Goal: Task Accomplishment & Management: Complete application form

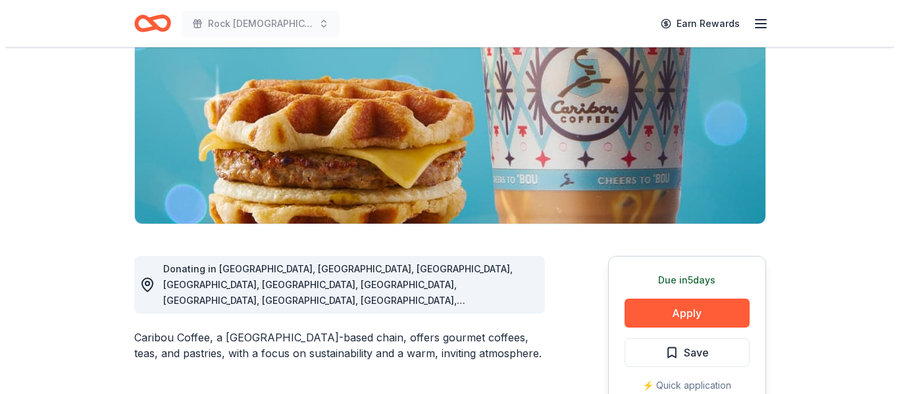
scroll to position [177, 0]
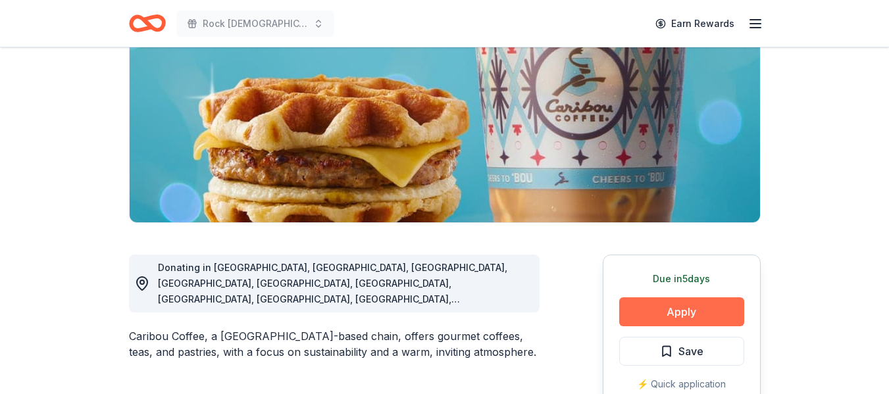
click at [686, 319] on button "Apply" at bounding box center [681, 311] width 125 height 29
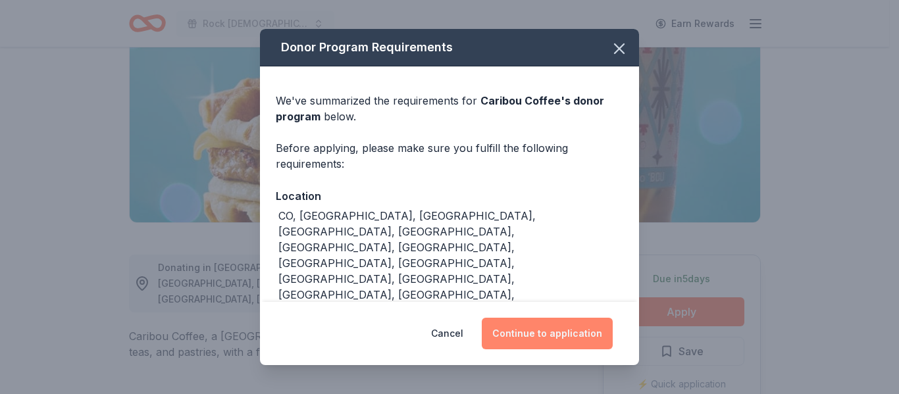
click at [534, 336] on button "Continue to application" at bounding box center [547, 334] width 131 height 32
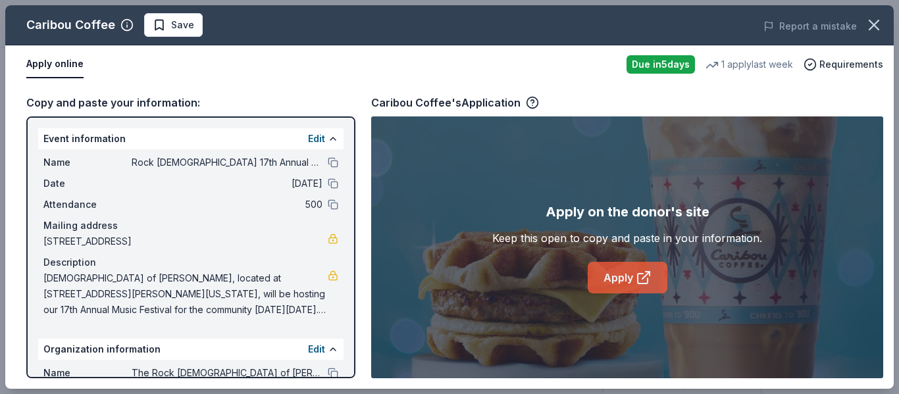
click at [605, 272] on link "Apply" at bounding box center [628, 278] width 80 height 32
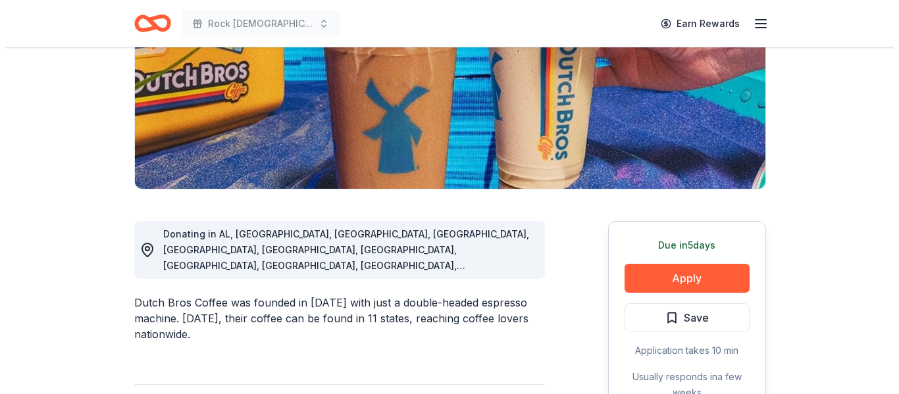
scroll to position [211, 0]
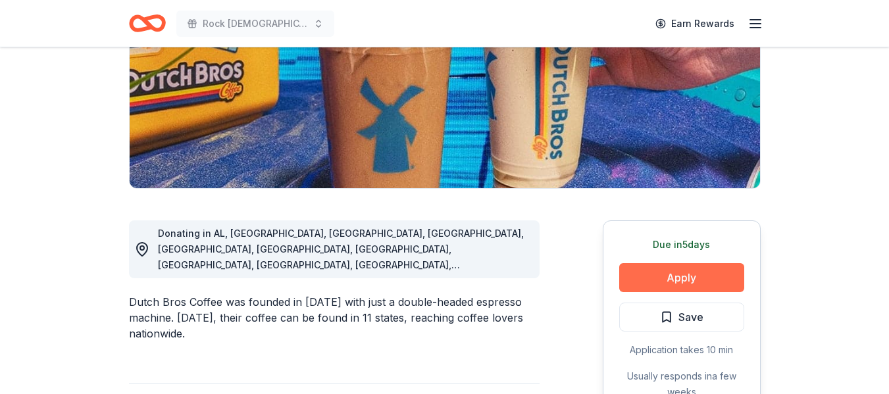
click at [681, 277] on button "Apply" at bounding box center [681, 277] width 125 height 29
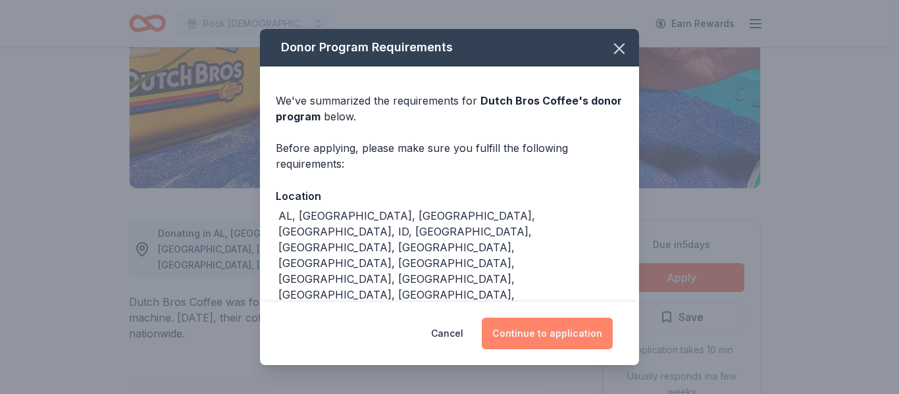
click at [507, 338] on button "Continue to application" at bounding box center [547, 334] width 131 height 32
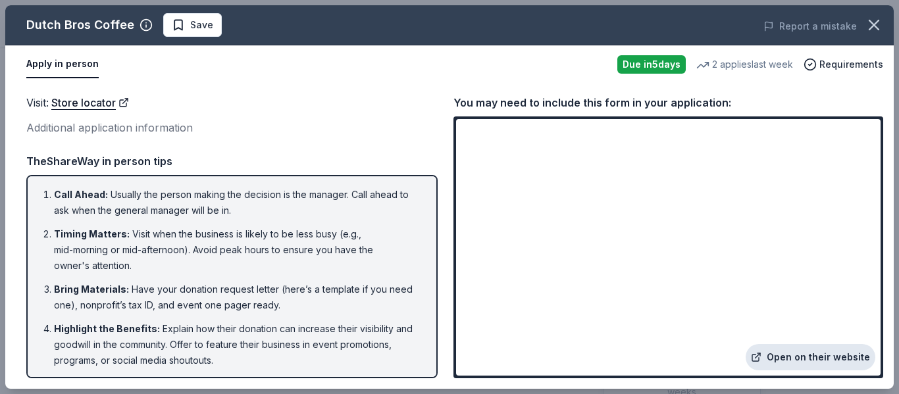
click at [802, 351] on link "Open on their website" at bounding box center [811, 357] width 130 height 26
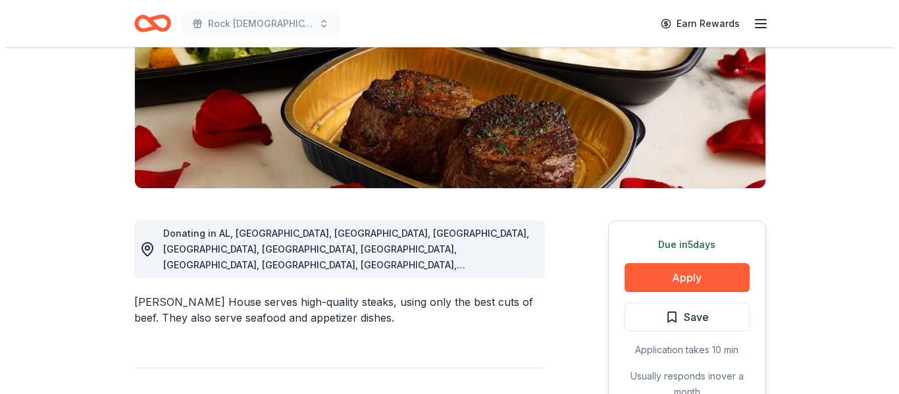
scroll to position [240, 0]
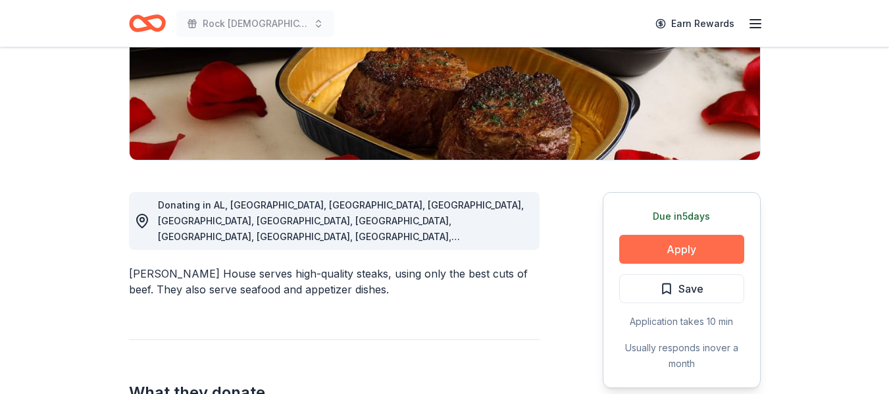
click at [686, 243] on button "Apply" at bounding box center [681, 249] width 125 height 29
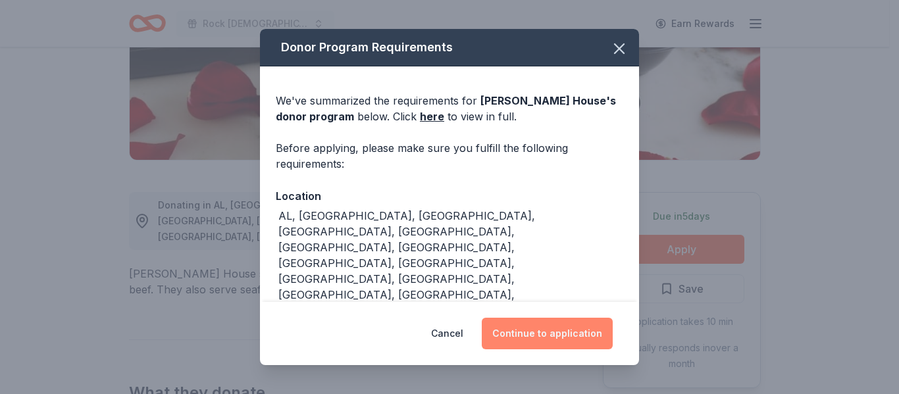
click at [527, 326] on button "Continue to application" at bounding box center [547, 334] width 131 height 32
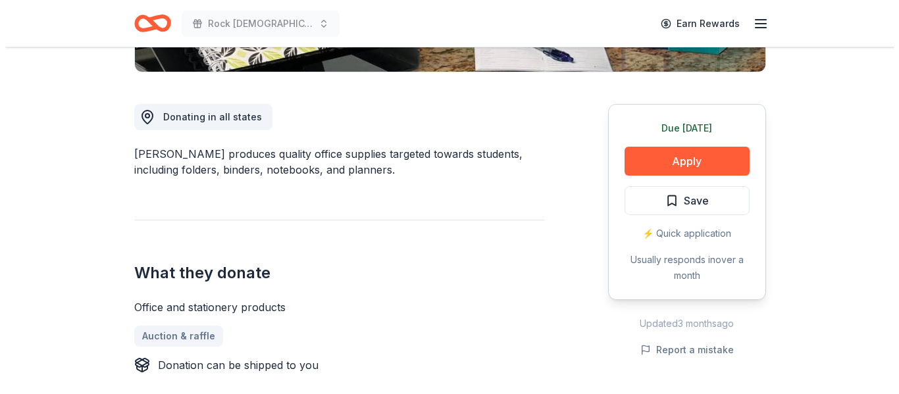
scroll to position [328, 0]
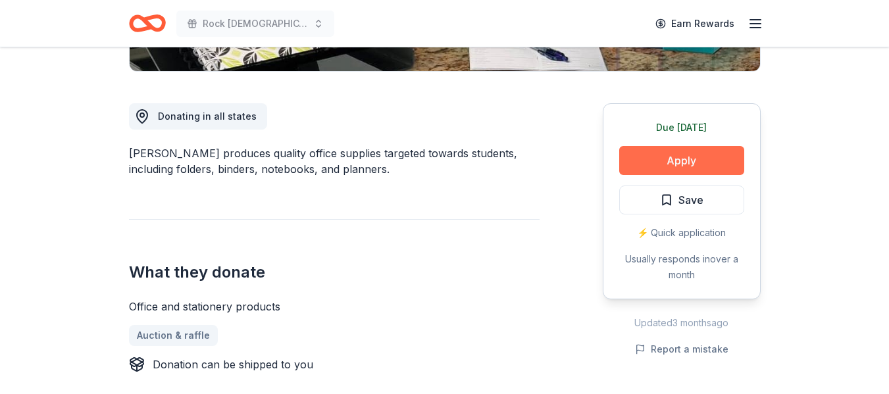
click at [662, 159] on button "Apply" at bounding box center [681, 160] width 125 height 29
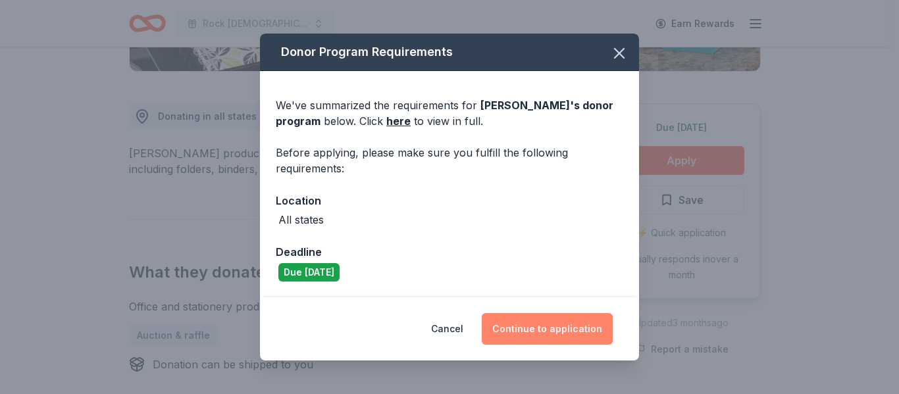
click at [546, 322] on button "Continue to application" at bounding box center [547, 329] width 131 height 32
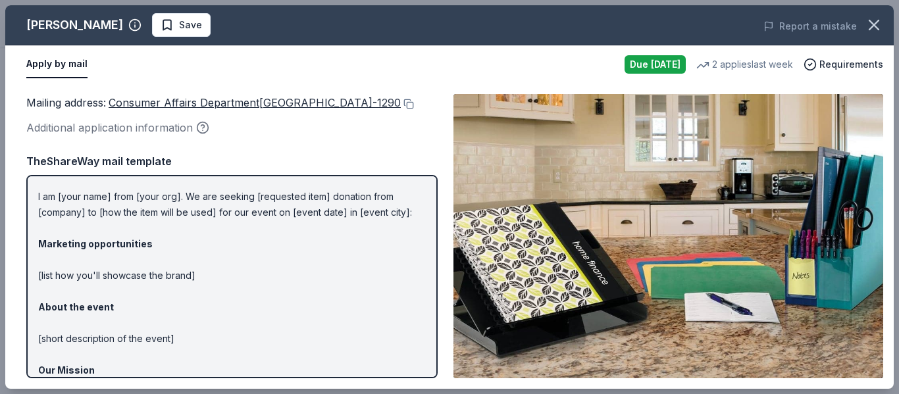
scroll to position [0, 0]
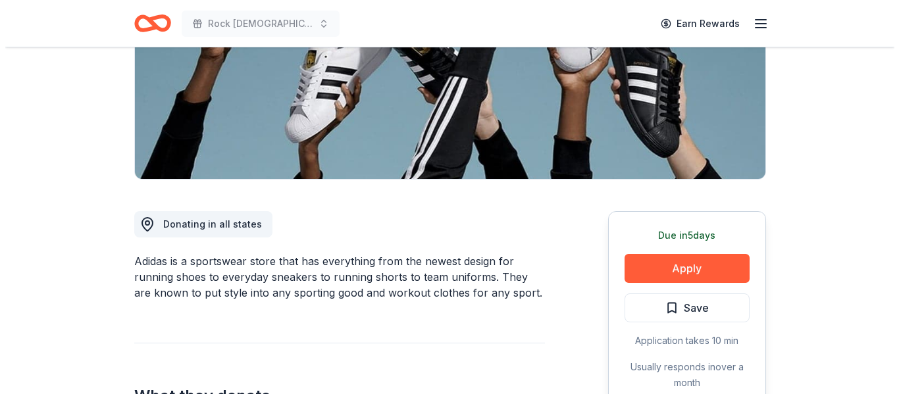
scroll to position [222, 0]
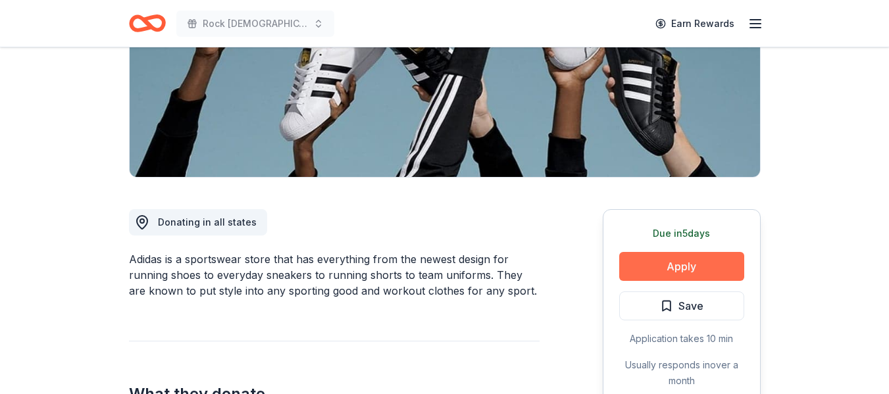
click at [670, 263] on button "Apply" at bounding box center [681, 266] width 125 height 29
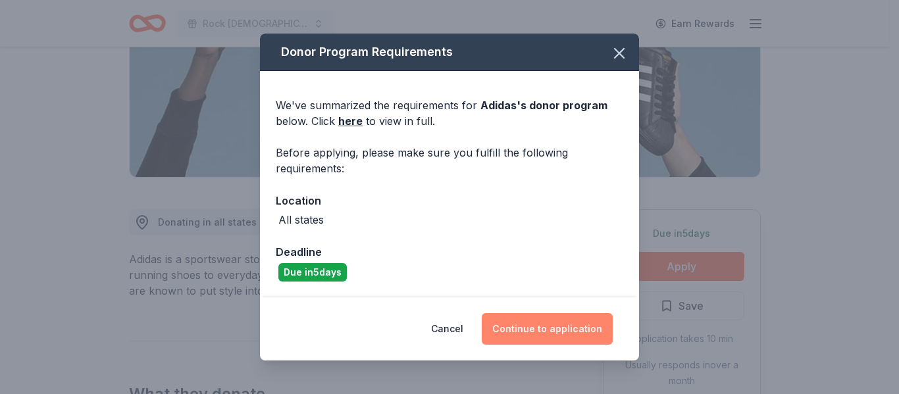
click at [568, 318] on button "Continue to application" at bounding box center [547, 329] width 131 height 32
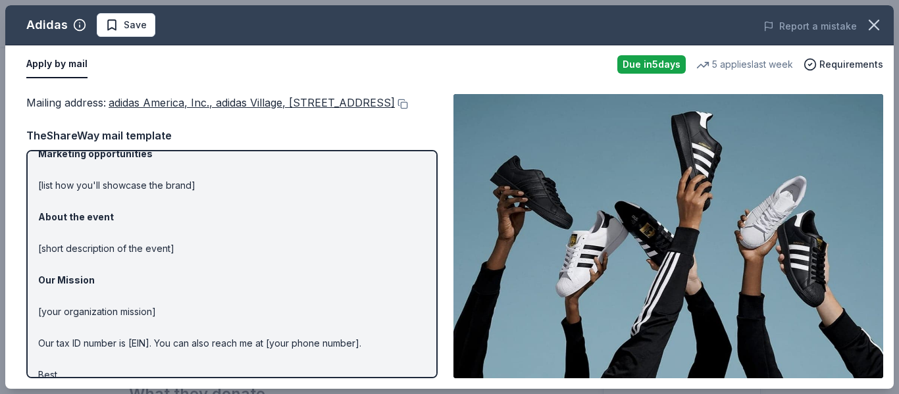
scroll to position [0, 0]
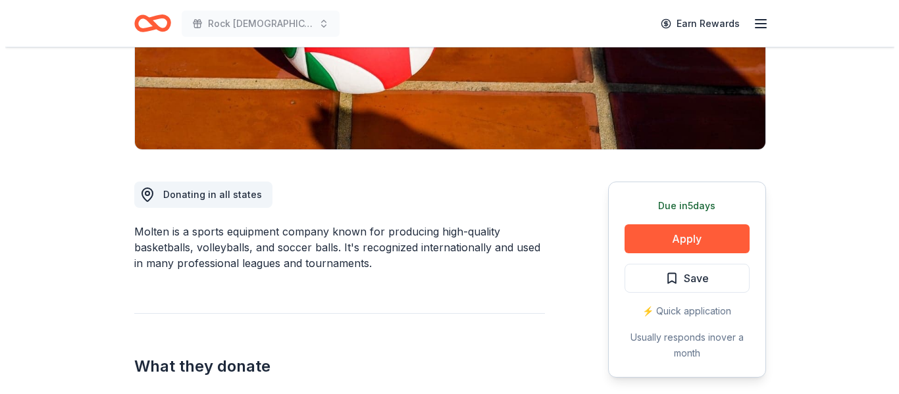
scroll to position [255, 0]
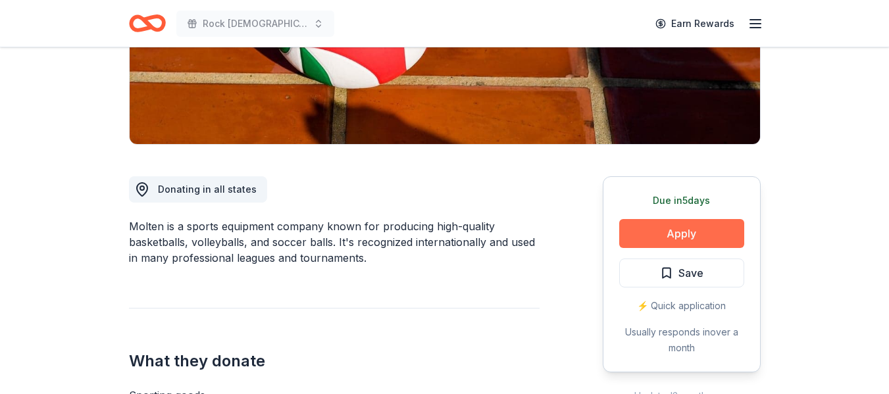
click at [684, 234] on button "Apply" at bounding box center [681, 233] width 125 height 29
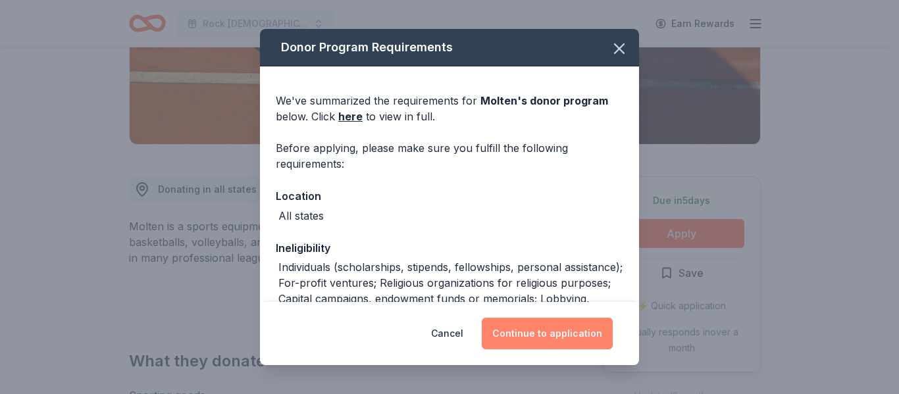
click at [585, 334] on button "Continue to application" at bounding box center [547, 334] width 131 height 32
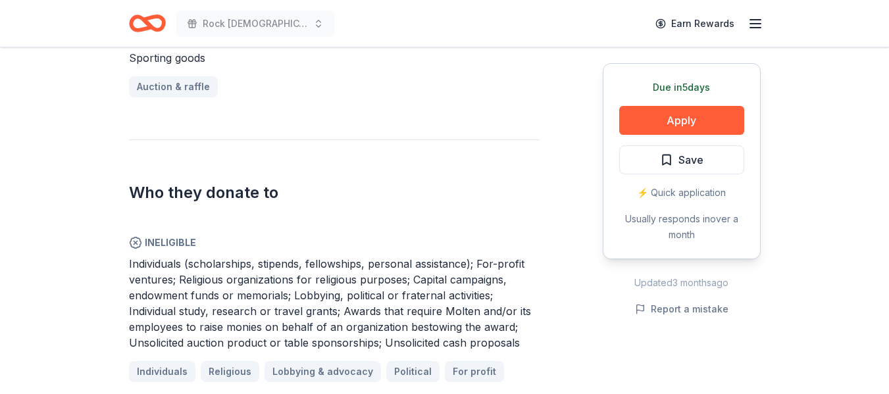
scroll to position [651, 0]
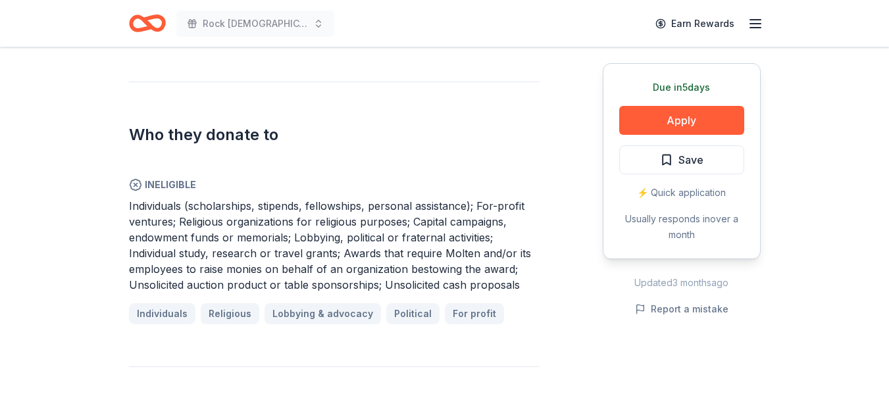
click at [170, 188] on span "Ineligible" at bounding box center [334, 185] width 411 height 16
click at [138, 183] on icon at bounding box center [135, 184] width 13 height 13
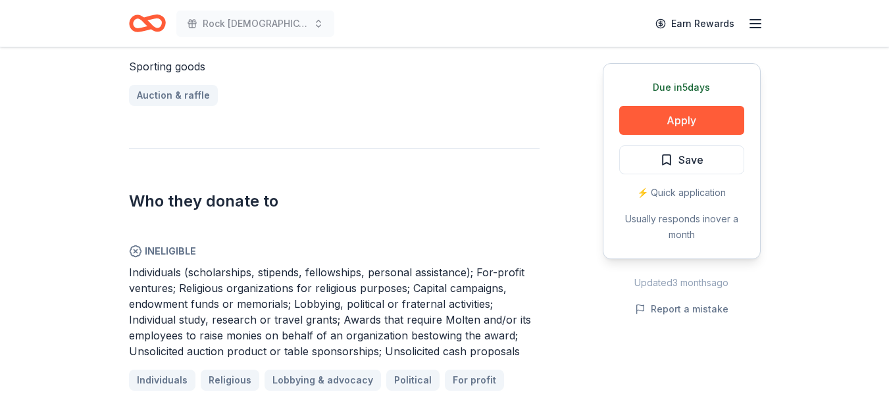
scroll to position [546, 0]
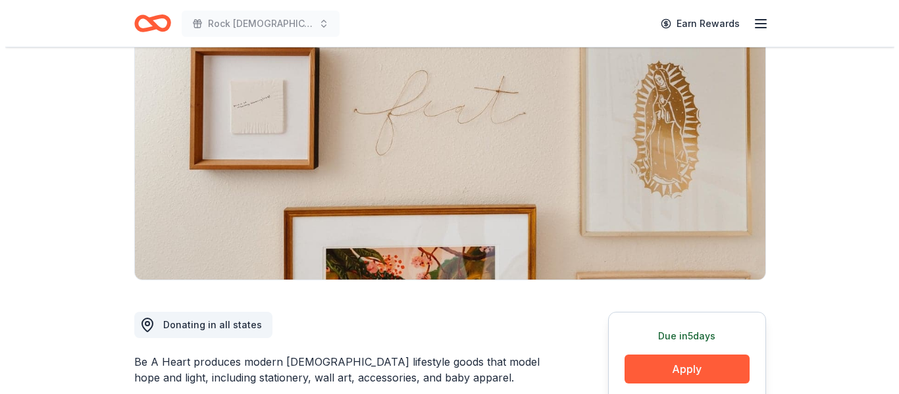
scroll to position [197, 0]
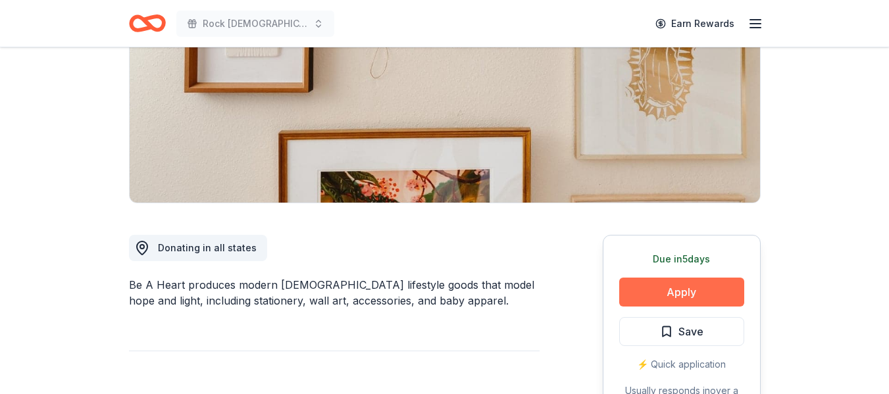
click at [691, 293] on button "Apply" at bounding box center [681, 292] width 125 height 29
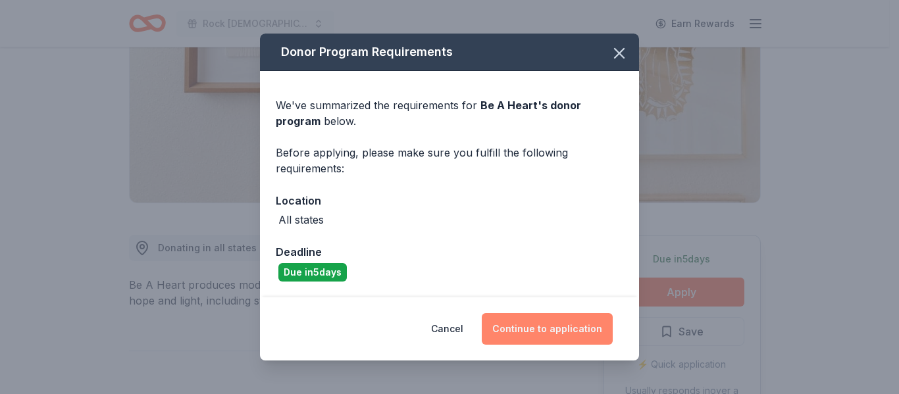
click at [550, 332] on button "Continue to application" at bounding box center [547, 329] width 131 height 32
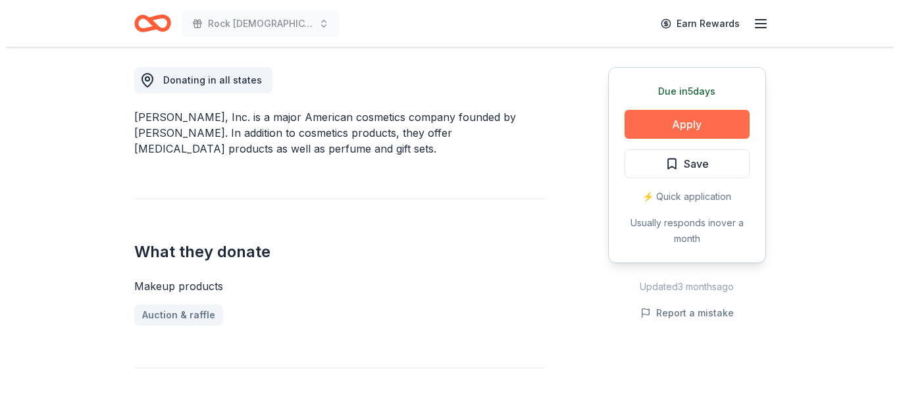
scroll to position [348, 0]
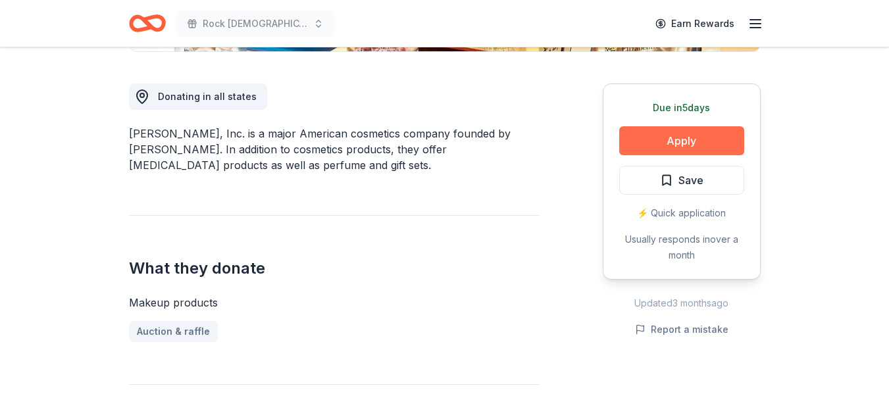
click at [679, 139] on button "Apply" at bounding box center [681, 140] width 125 height 29
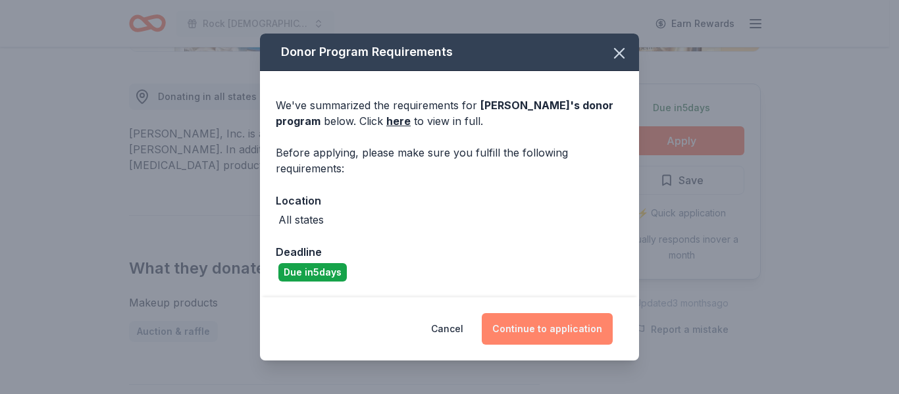
click at [554, 325] on button "Continue to application" at bounding box center [547, 329] width 131 height 32
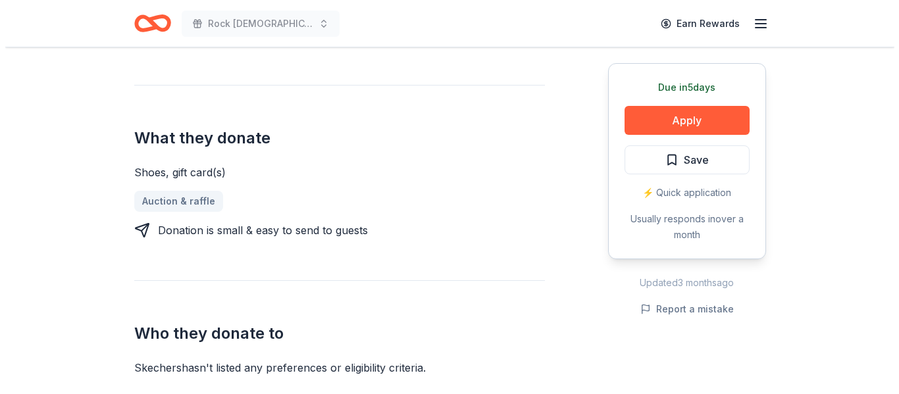
scroll to position [461, 0]
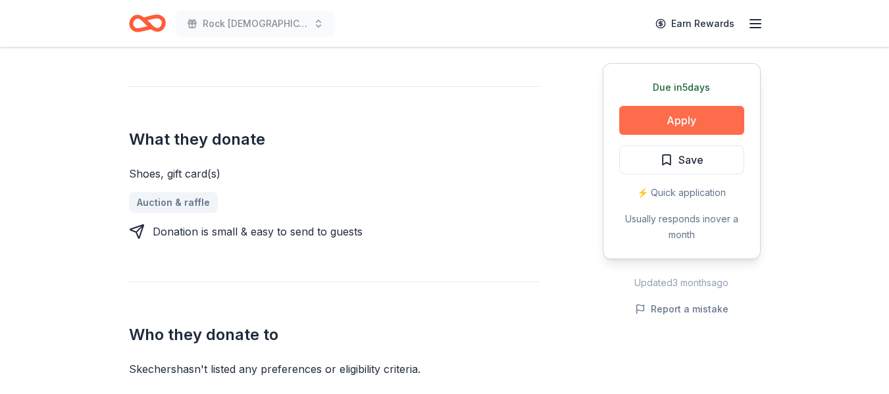
click at [676, 118] on button "Apply" at bounding box center [681, 120] width 125 height 29
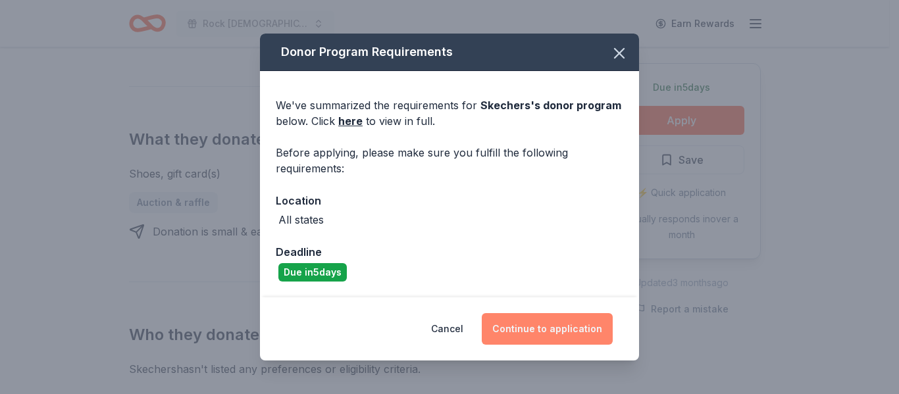
click at [552, 323] on button "Continue to application" at bounding box center [547, 329] width 131 height 32
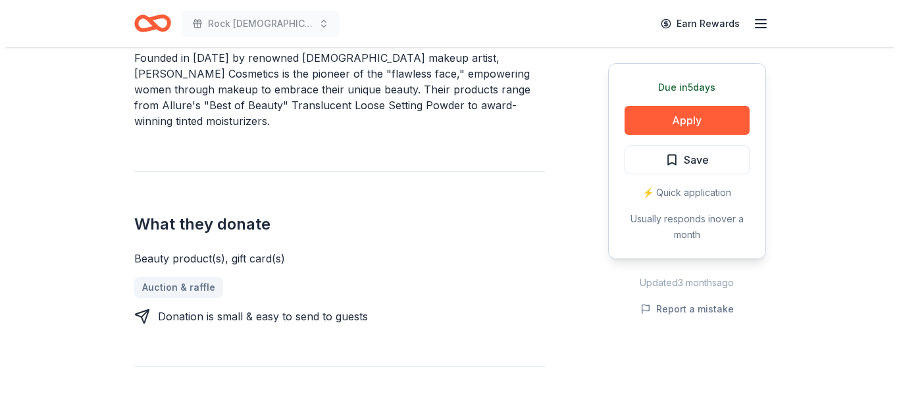
scroll to position [421, 0]
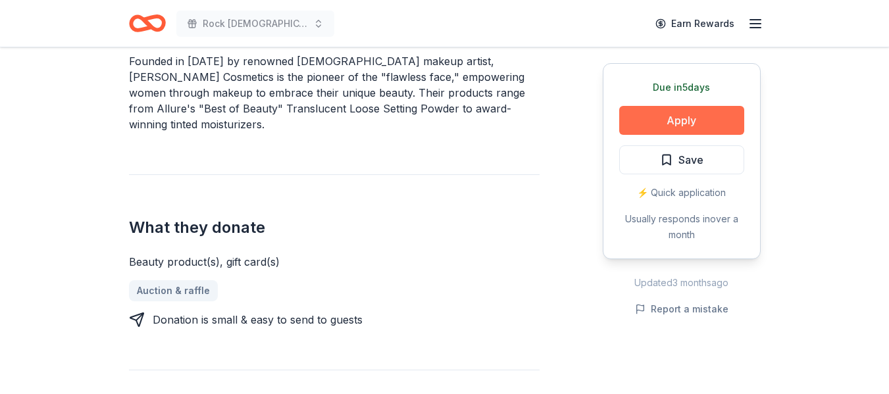
click at [681, 118] on button "Apply" at bounding box center [681, 120] width 125 height 29
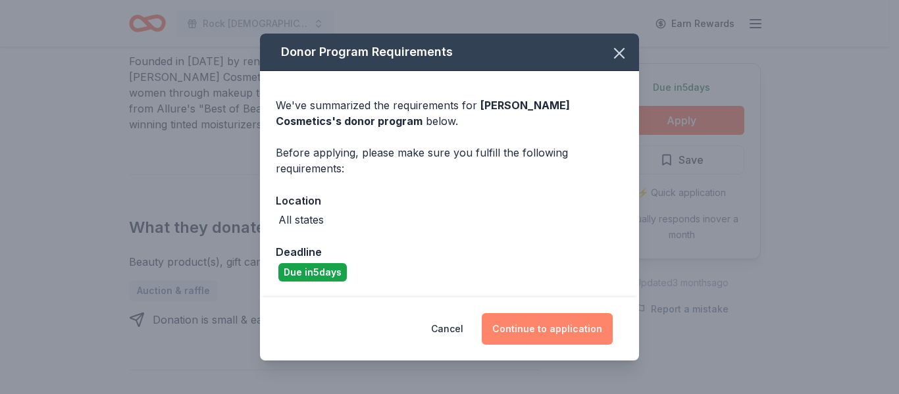
click at [560, 321] on button "Continue to application" at bounding box center [547, 329] width 131 height 32
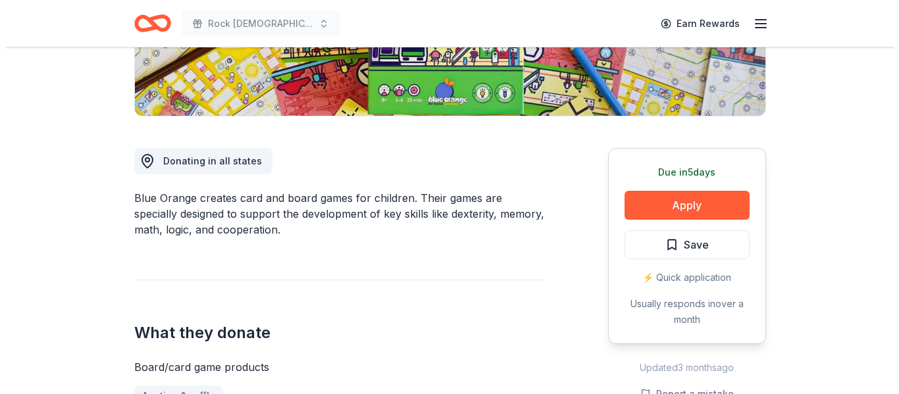
scroll to position [281, 0]
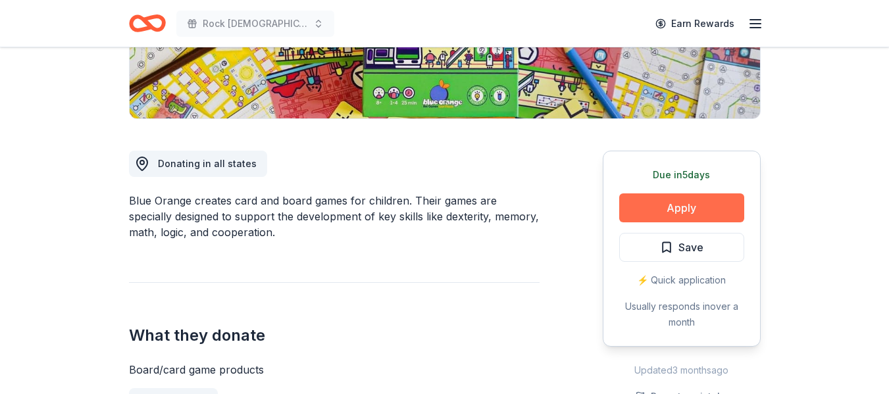
click at [701, 207] on button "Apply" at bounding box center [681, 208] width 125 height 29
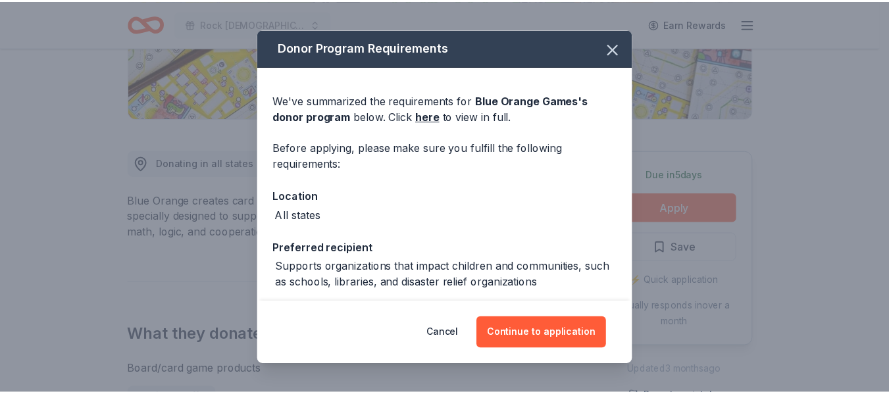
scroll to position [59, 0]
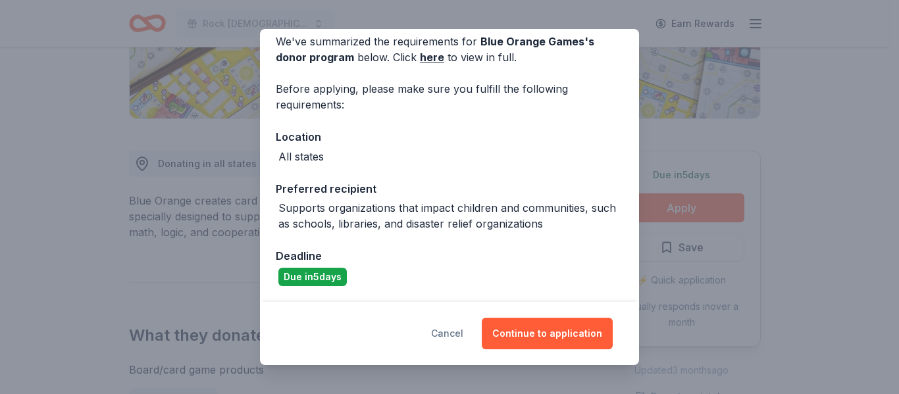
click at [455, 332] on button "Cancel" at bounding box center [447, 334] width 32 height 32
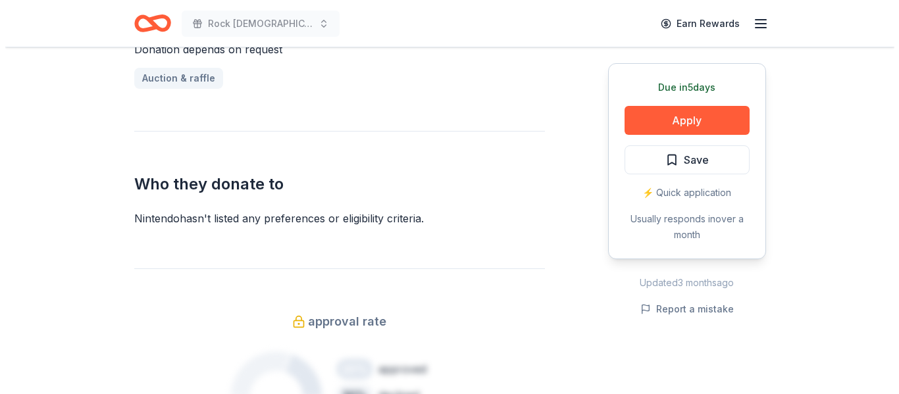
scroll to position [585, 0]
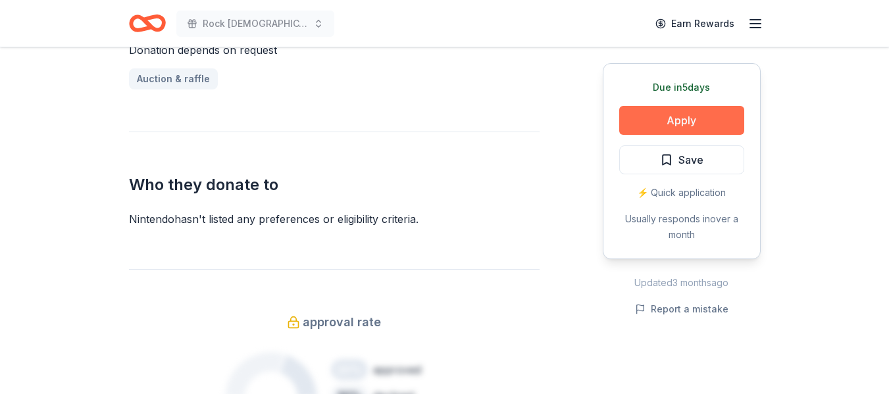
click at [684, 119] on button "Apply" at bounding box center [681, 120] width 125 height 29
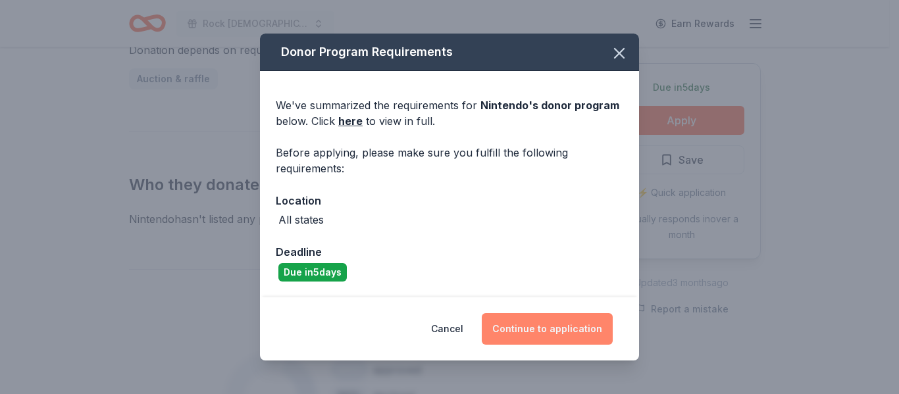
click at [541, 327] on button "Continue to application" at bounding box center [547, 329] width 131 height 32
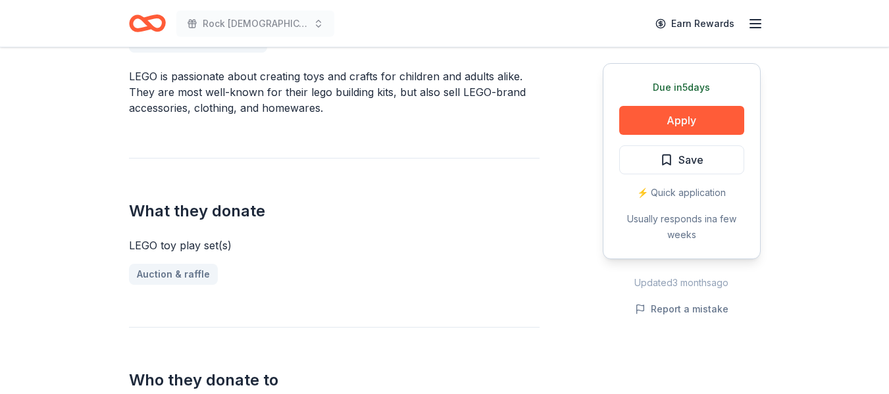
scroll to position [403, 0]
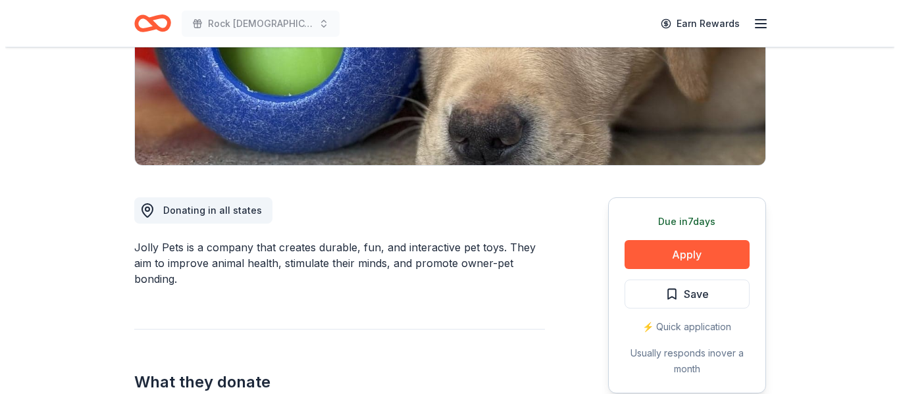
scroll to position [236, 0]
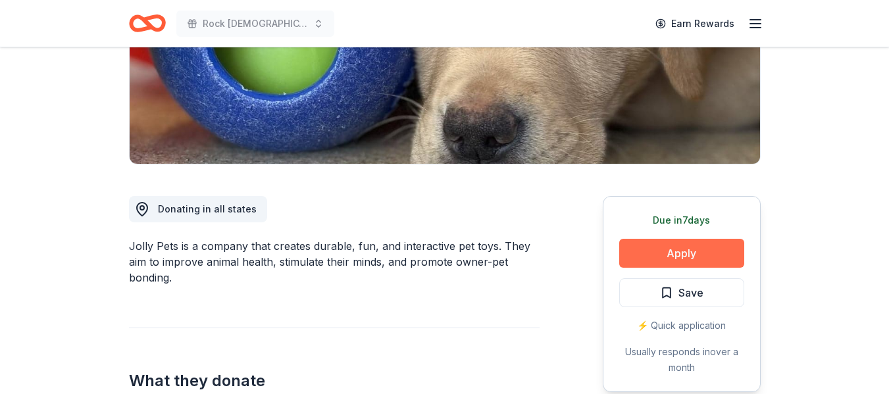
click at [676, 249] on button "Apply" at bounding box center [681, 253] width 125 height 29
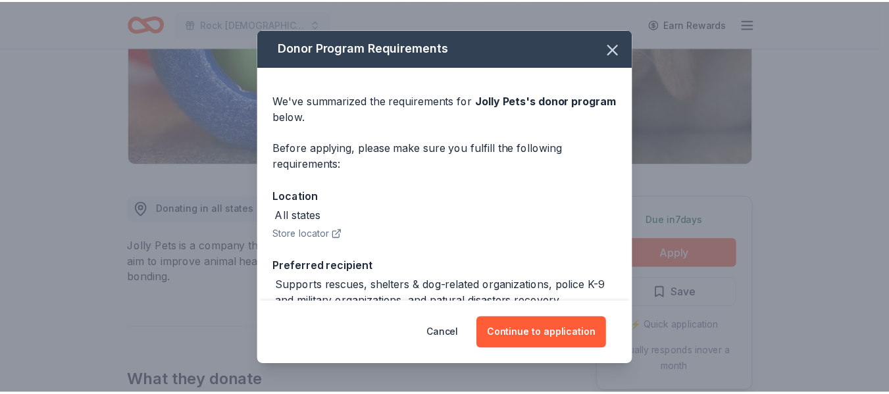
scroll to position [101, 0]
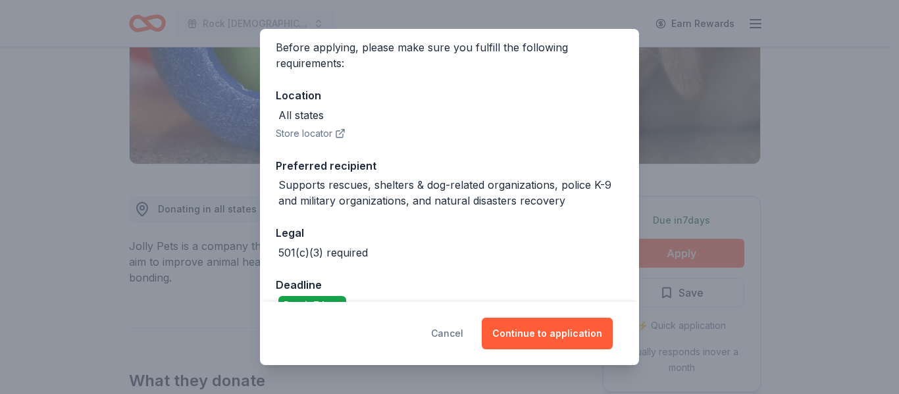
click at [451, 330] on button "Cancel" at bounding box center [447, 334] width 32 height 32
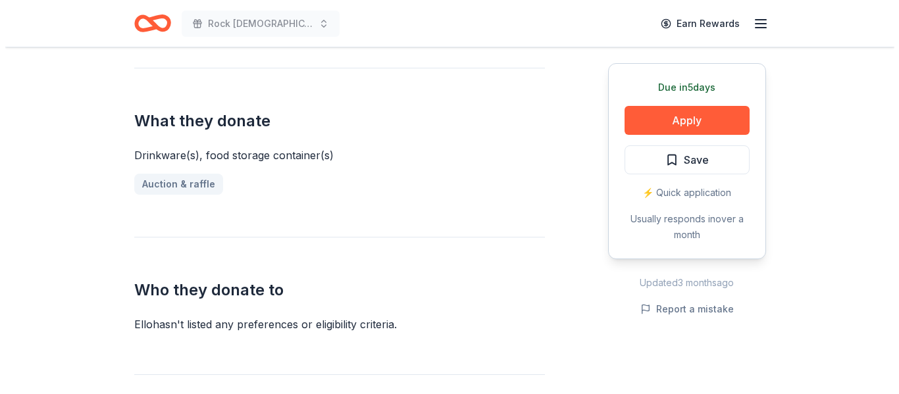
scroll to position [490, 0]
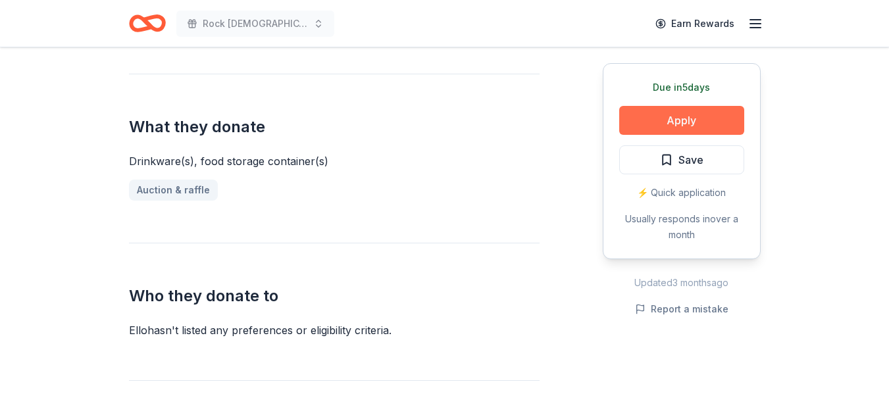
click at [675, 117] on button "Apply" at bounding box center [681, 120] width 125 height 29
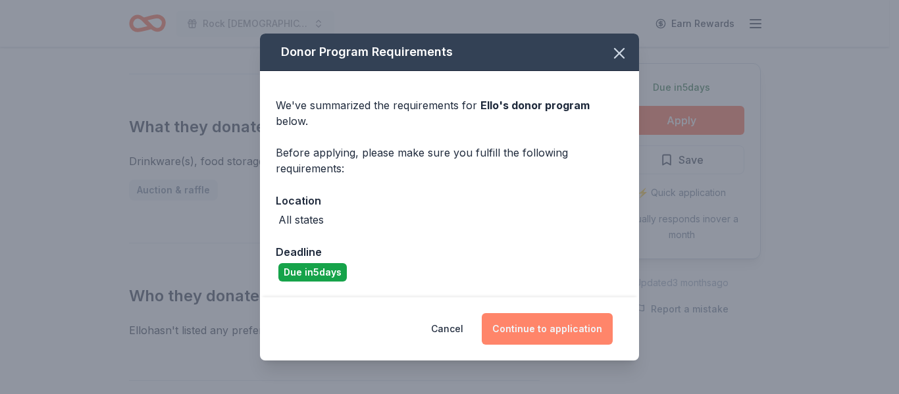
click at [537, 323] on button "Continue to application" at bounding box center [547, 329] width 131 height 32
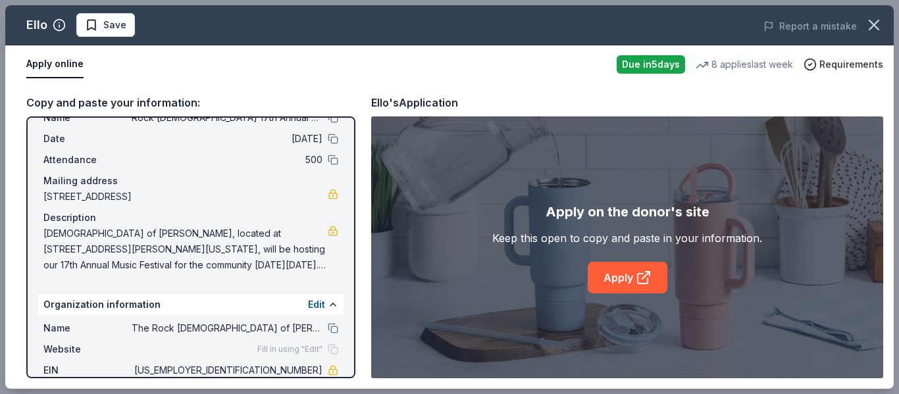
scroll to position [45, 0]
click at [602, 269] on link "Apply" at bounding box center [628, 278] width 80 height 32
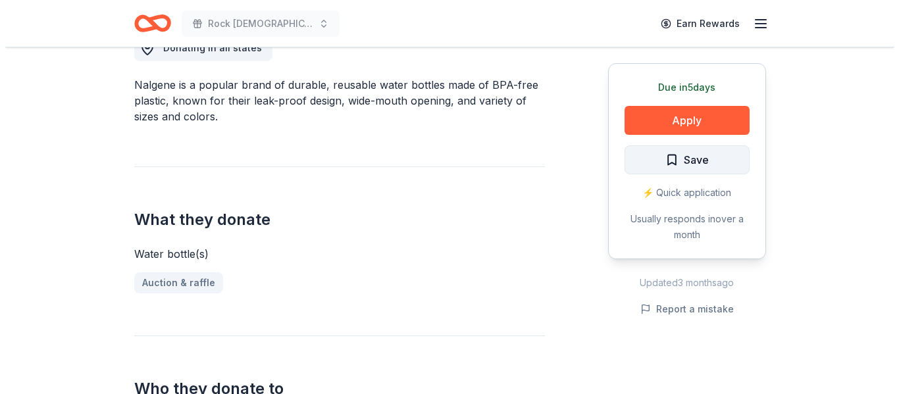
scroll to position [392, 0]
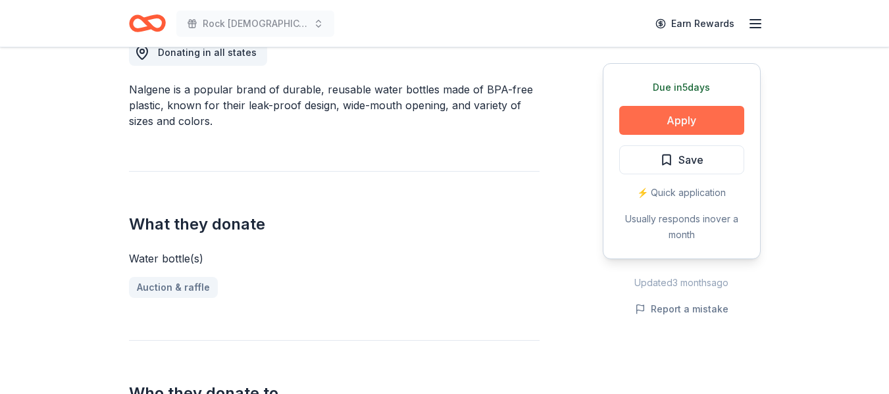
click at [668, 120] on button "Apply" at bounding box center [681, 120] width 125 height 29
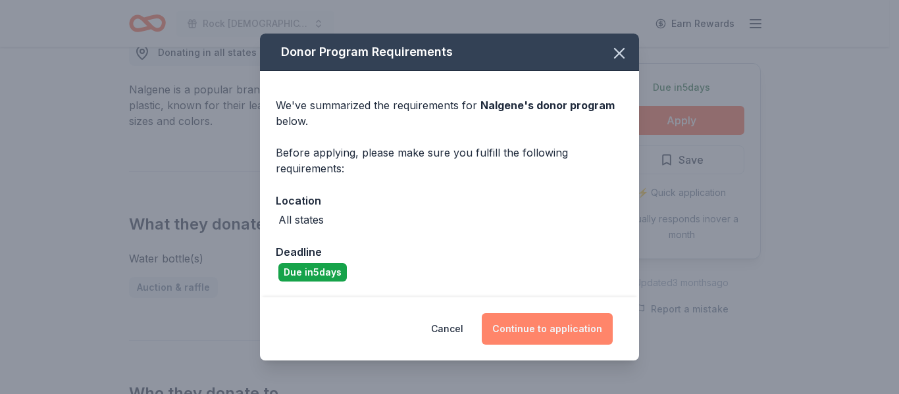
click at [552, 336] on button "Continue to application" at bounding box center [547, 329] width 131 height 32
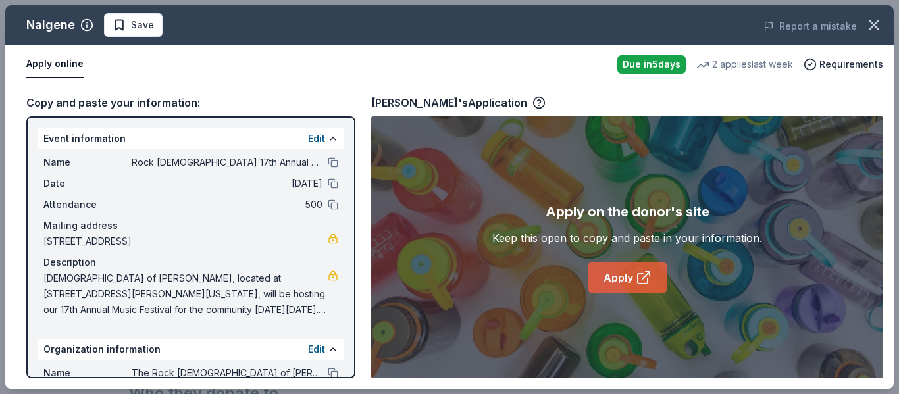
click at [604, 282] on link "Apply" at bounding box center [628, 278] width 80 height 32
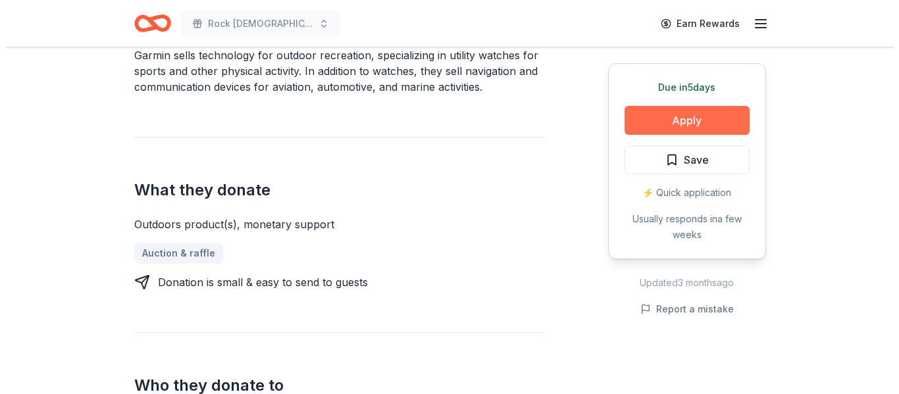
scroll to position [426, 0]
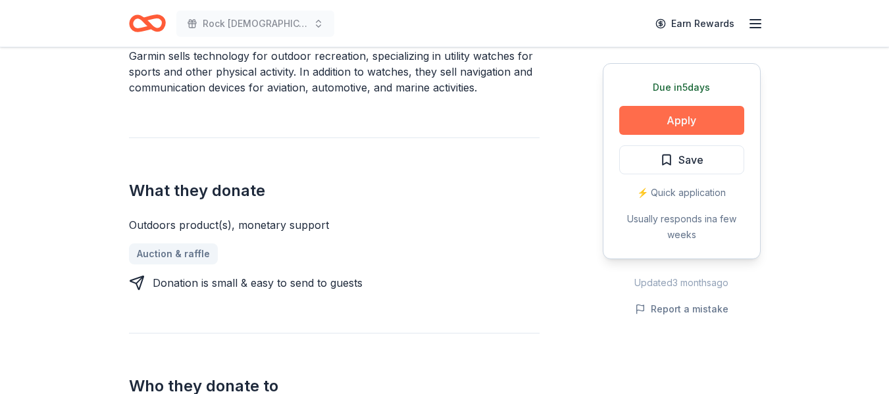
click at [666, 122] on button "Apply" at bounding box center [681, 120] width 125 height 29
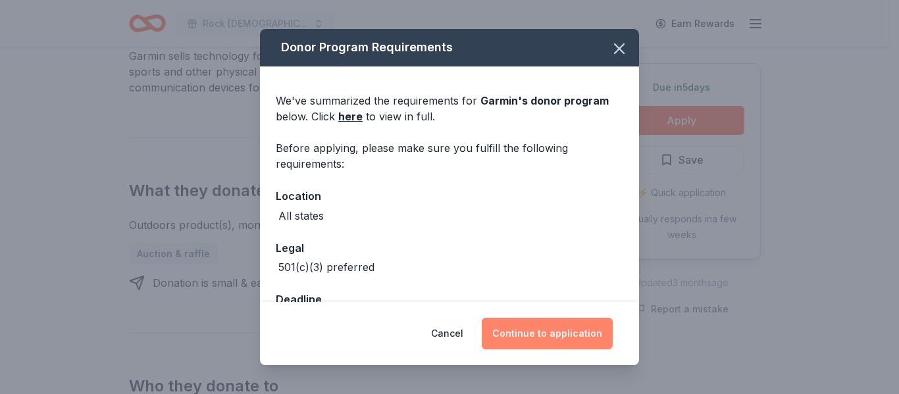
click at [541, 338] on button "Continue to application" at bounding box center [547, 334] width 131 height 32
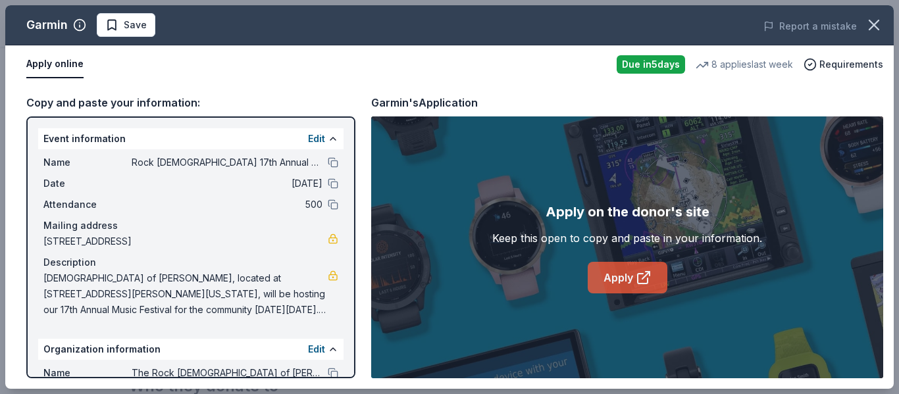
click at [603, 280] on link "Apply" at bounding box center [628, 278] width 80 height 32
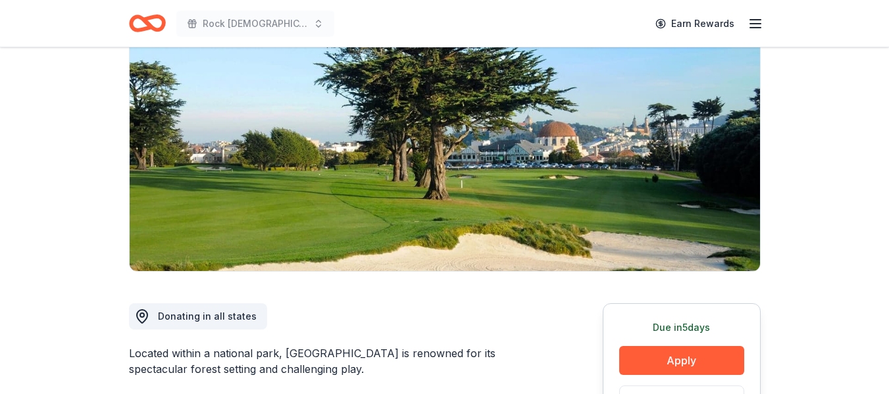
scroll to position [128, 0]
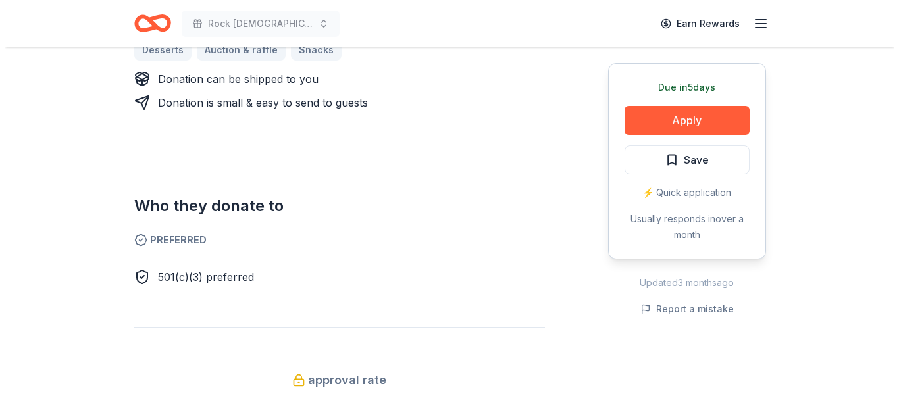
scroll to position [661, 0]
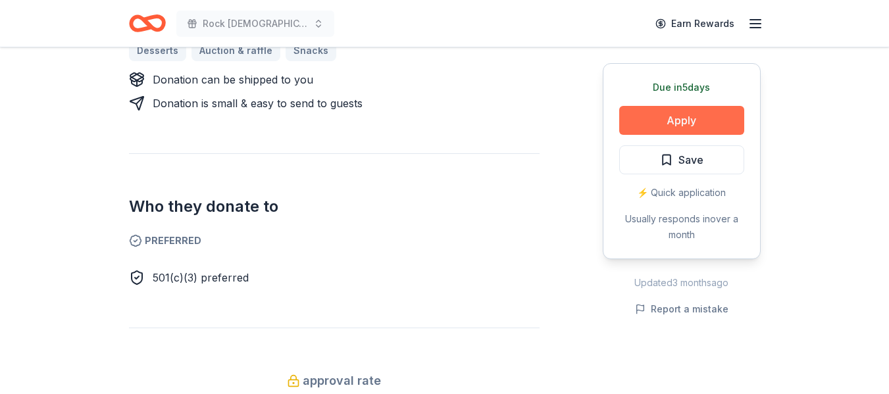
click at [690, 119] on button "Apply" at bounding box center [681, 120] width 125 height 29
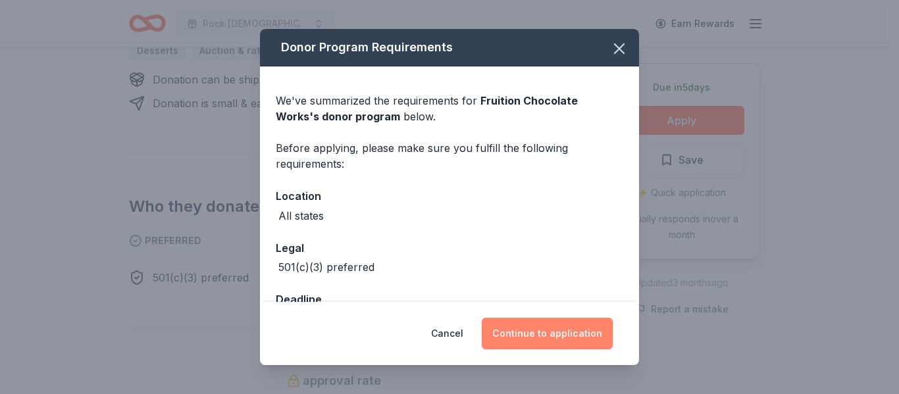
click at [533, 328] on button "Continue to application" at bounding box center [547, 334] width 131 height 32
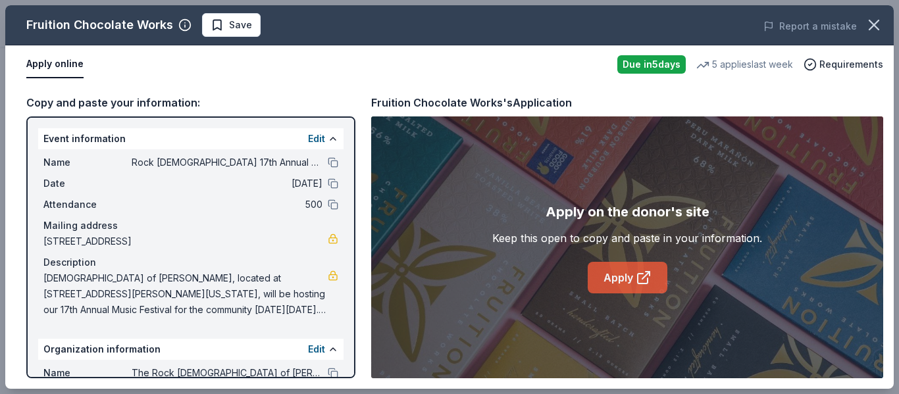
click at [644, 271] on icon at bounding box center [644, 278] width 16 height 16
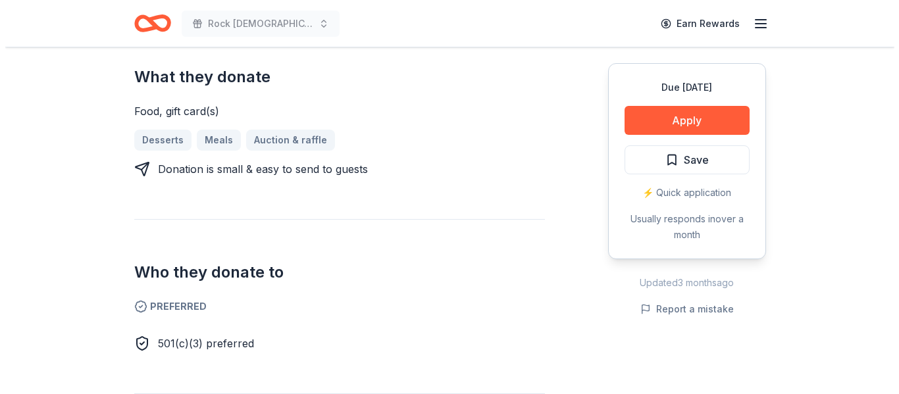
scroll to position [554, 0]
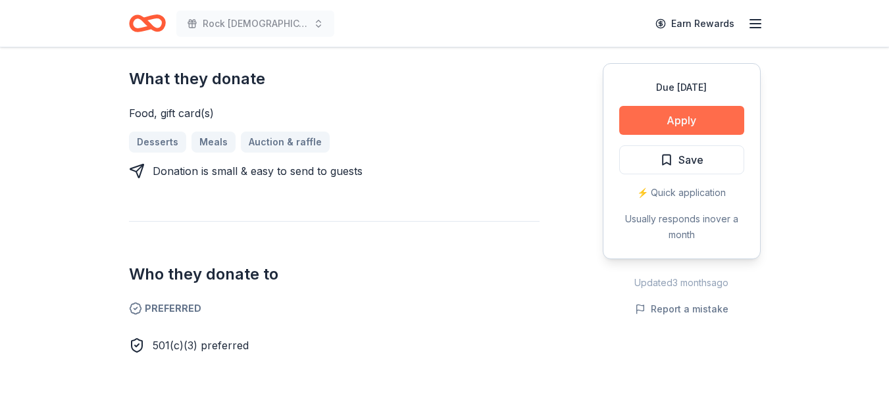
click at [688, 130] on button "Apply" at bounding box center [681, 120] width 125 height 29
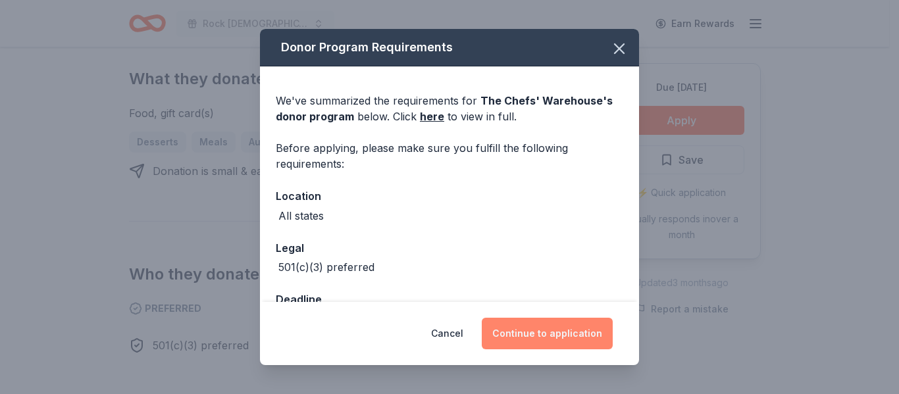
click at [526, 340] on button "Continue to application" at bounding box center [547, 334] width 131 height 32
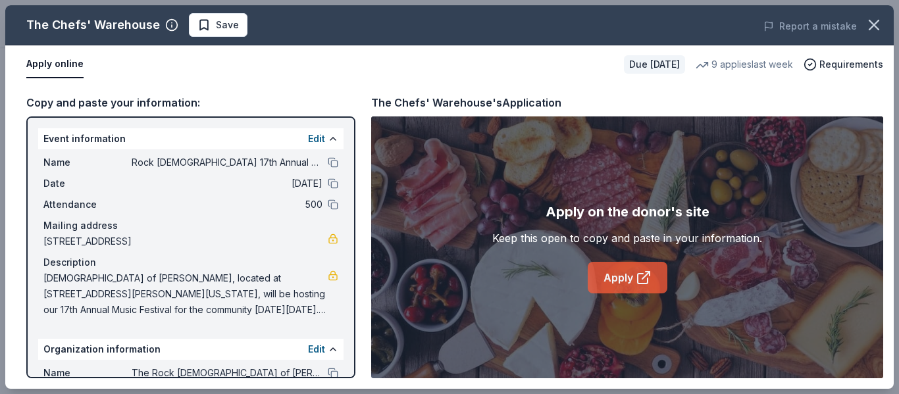
click at [614, 278] on link "Apply" at bounding box center [628, 278] width 80 height 32
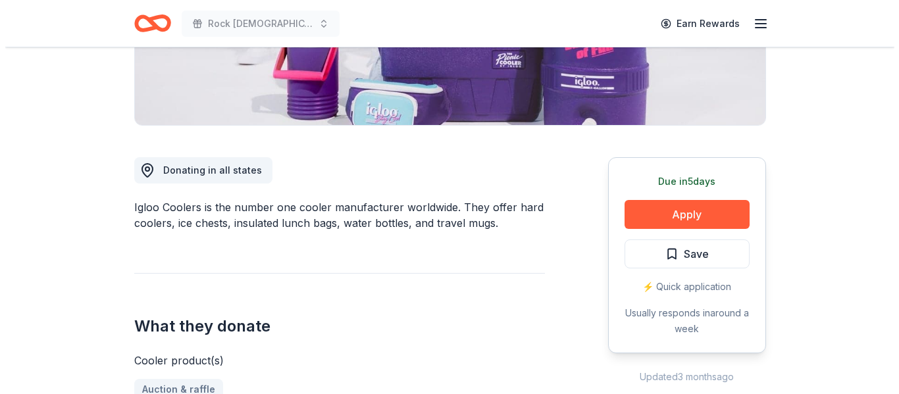
scroll to position [272, 0]
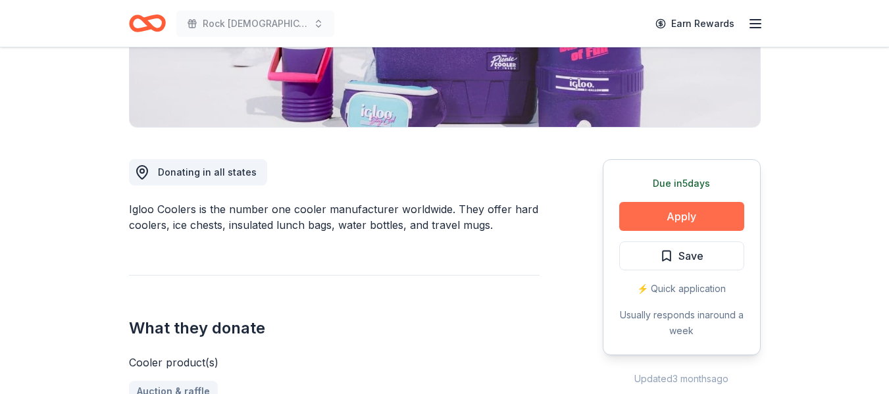
click at [692, 216] on button "Apply" at bounding box center [681, 216] width 125 height 29
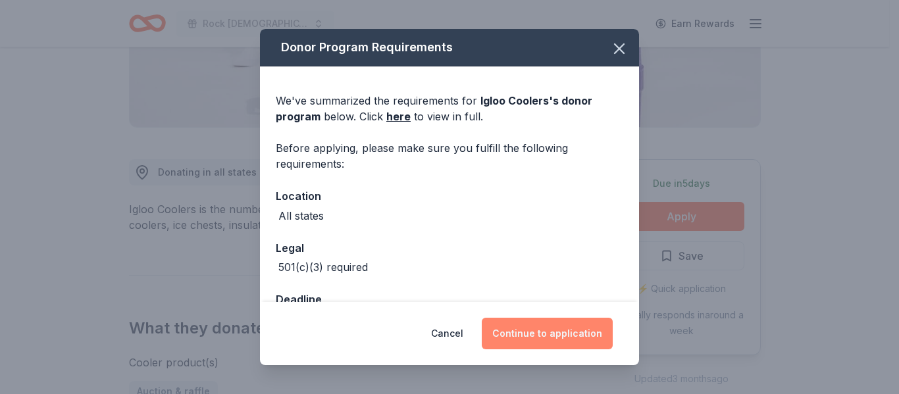
click at [530, 335] on button "Continue to application" at bounding box center [547, 334] width 131 height 32
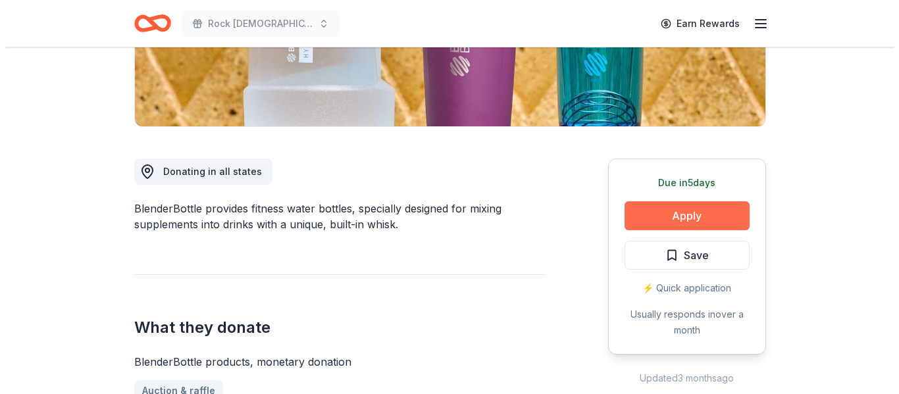
scroll to position [272, 0]
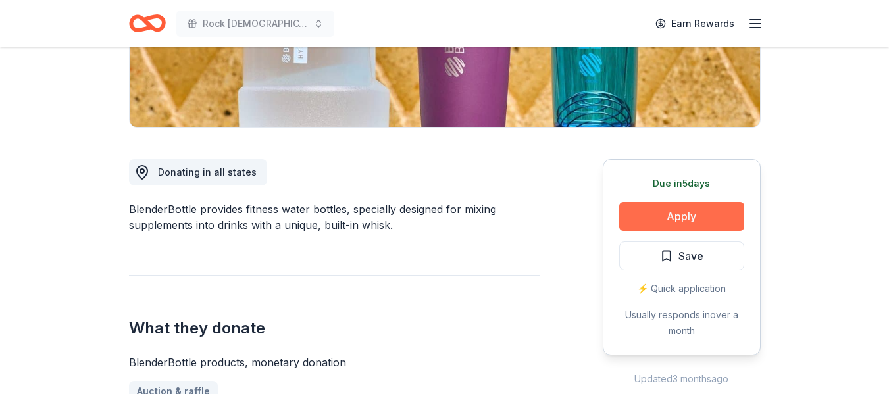
click at [677, 218] on button "Apply" at bounding box center [681, 216] width 125 height 29
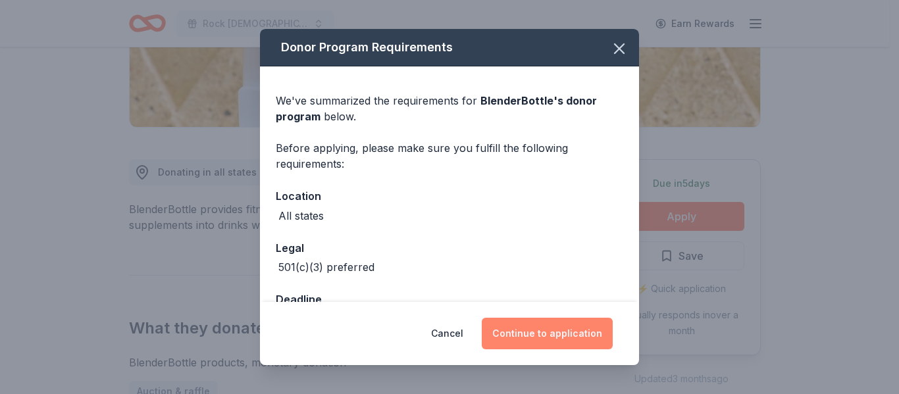
click at [543, 342] on button "Continue to application" at bounding box center [547, 334] width 131 height 32
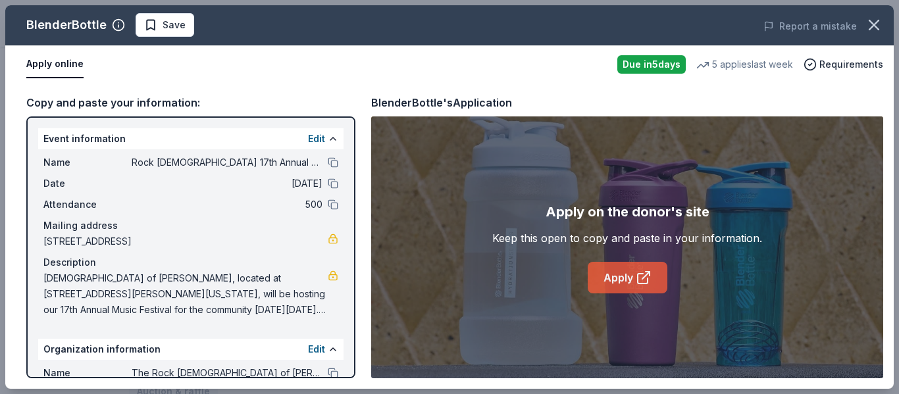
click at [613, 282] on link "Apply" at bounding box center [628, 278] width 80 height 32
